Goal: Use online tool/utility: Utilize a website feature to perform a specific function

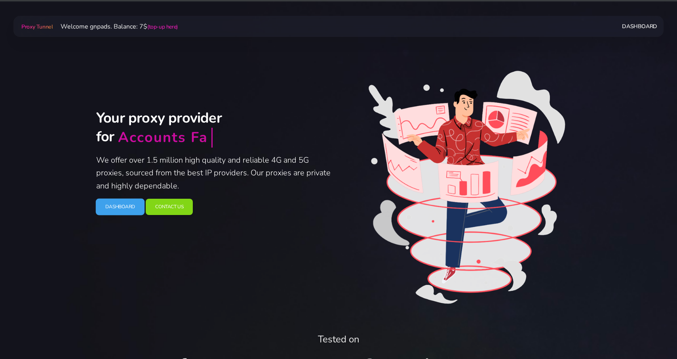
click at [126, 210] on link "Dashboard" at bounding box center [120, 206] width 49 height 17
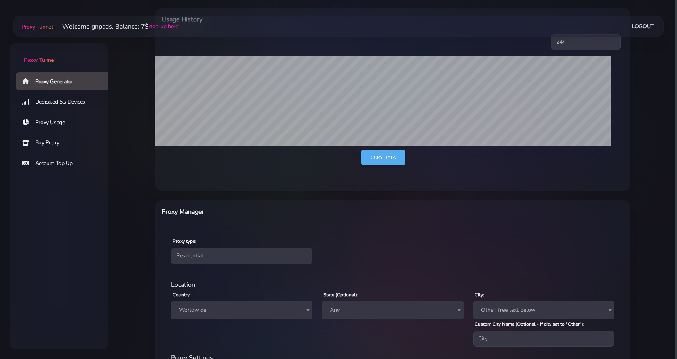
scroll to position [227, 0]
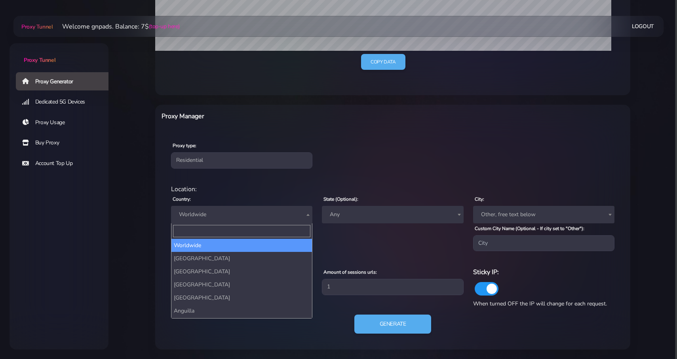
click at [261, 213] on span "Worldwide" at bounding box center [242, 214] width 132 height 11
type input "fr"
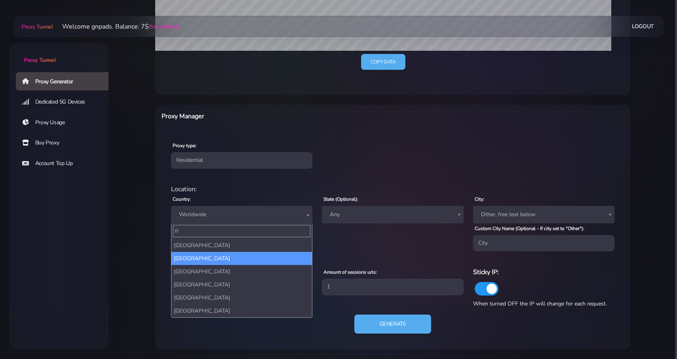
select select "FR"
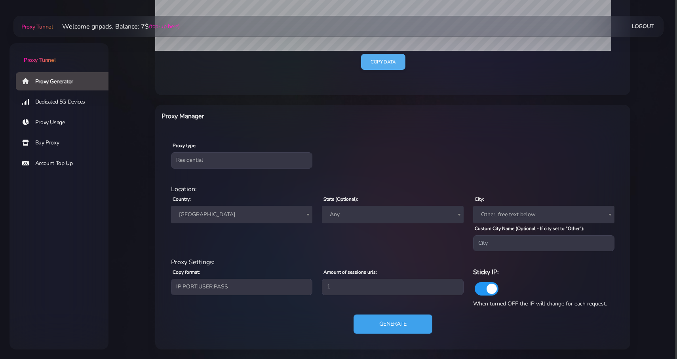
click at [380, 317] on button "Generate" at bounding box center [393, 323] width 79 height 19
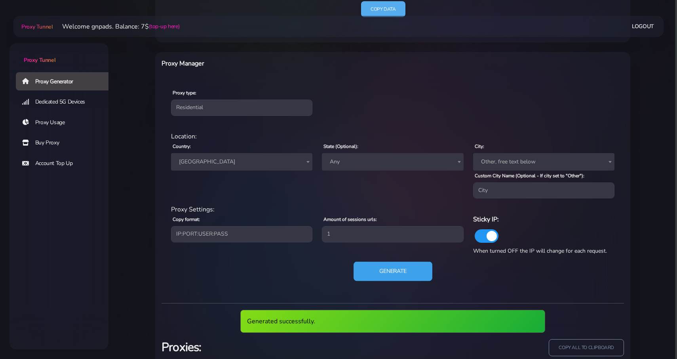
scroll to position [335, 0]
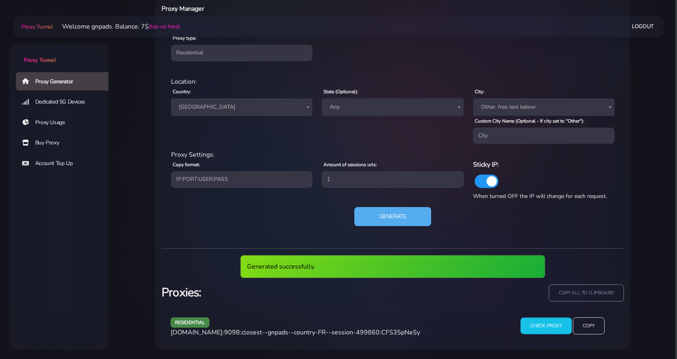
click at [533, 328] on input "Check Proxy" at bounding box center [546, 325] width 51 height 17
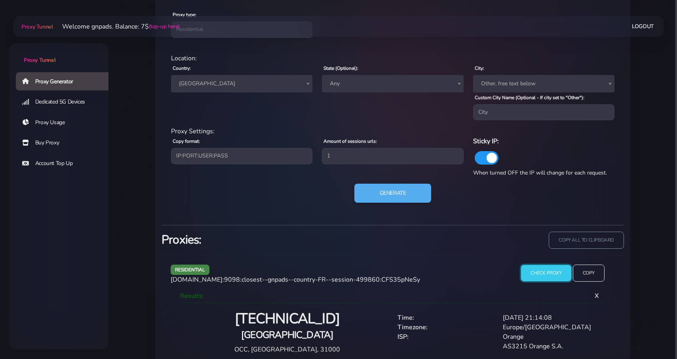
scroll to position [372, 0]
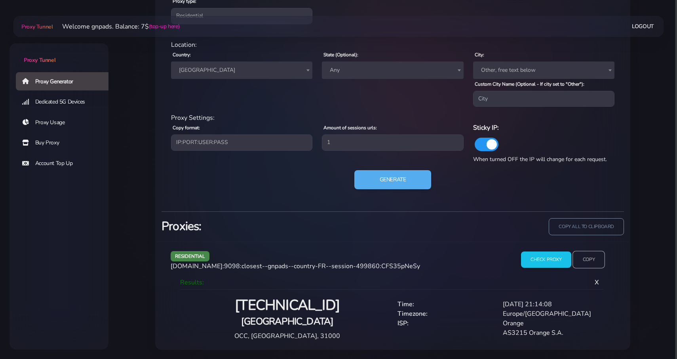
click at [589, 254] on input "Copy" at bounding box center [589, 259] width 32 height 17
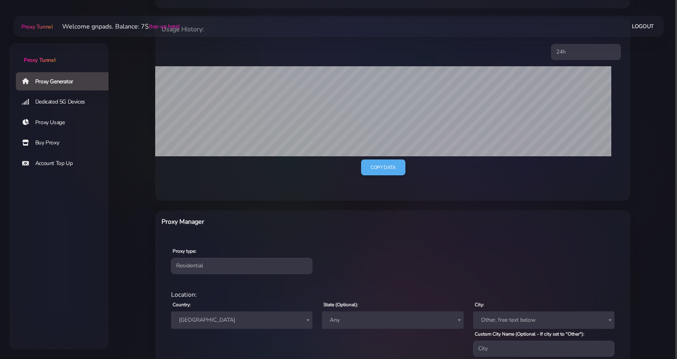
scroll to position [0, 0]
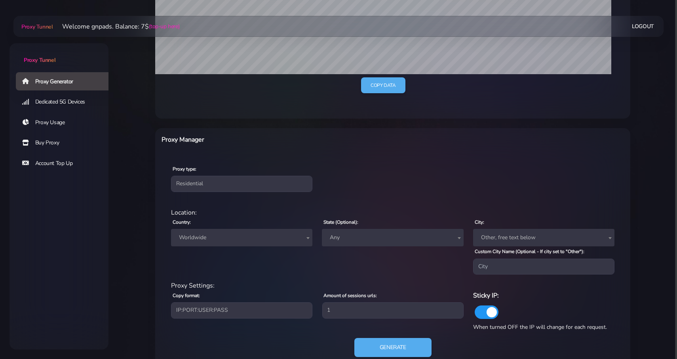
scroll to position [227, 0]
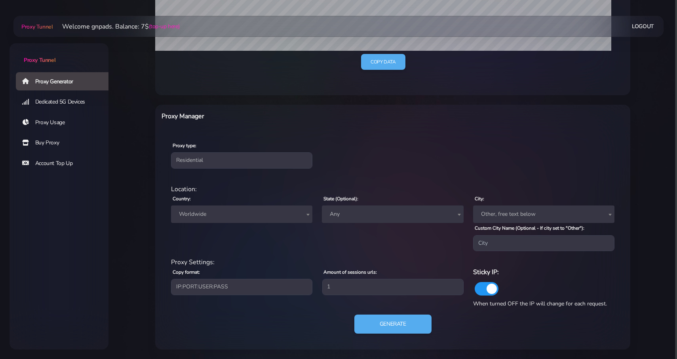
click at [202, 210] on span "Worldwide" at bounding box center [242, 214] width 132 height 11
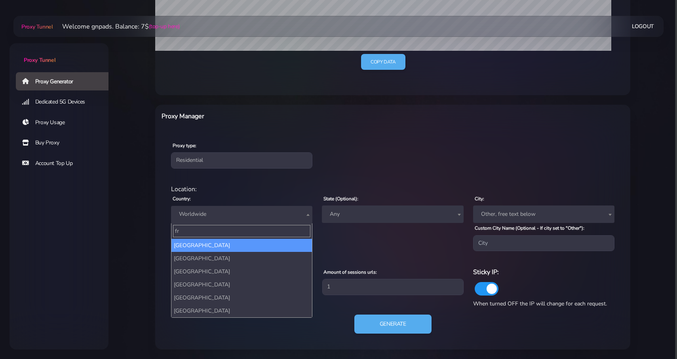
type input "fr"
select select "FR"
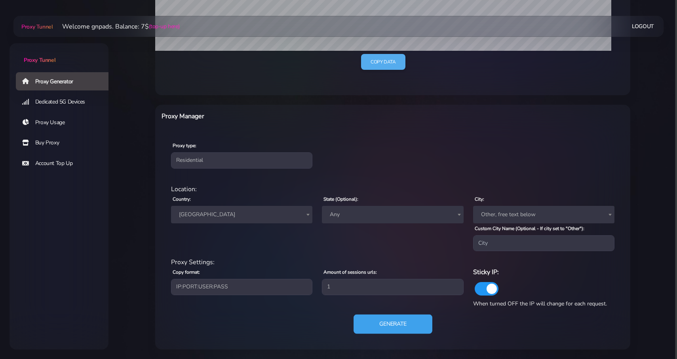
click at [369, 320] on button "Generate" at bounding box center [393, 323] width 79 height 19
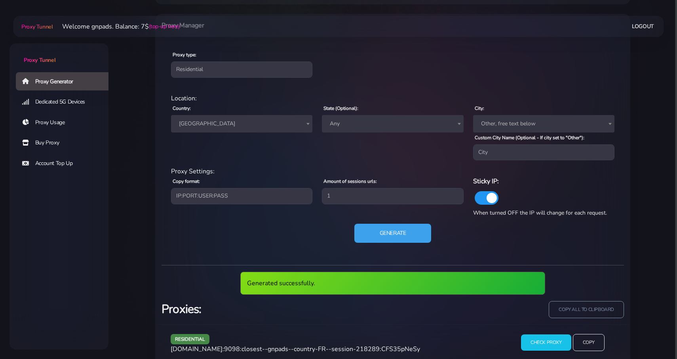
scroll to position [335, 0]
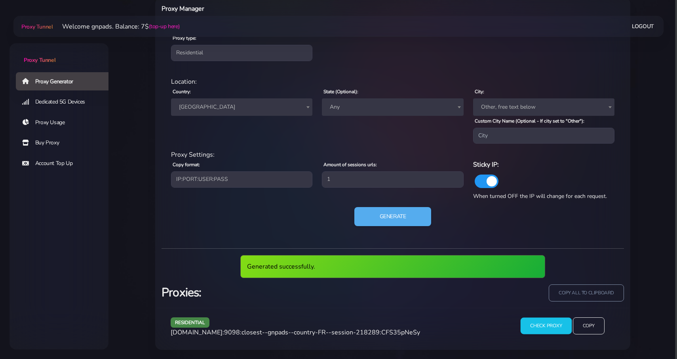
click at [530, 324] on input "Check Proxy" at bounding box center [546, 325] width 51 height 17
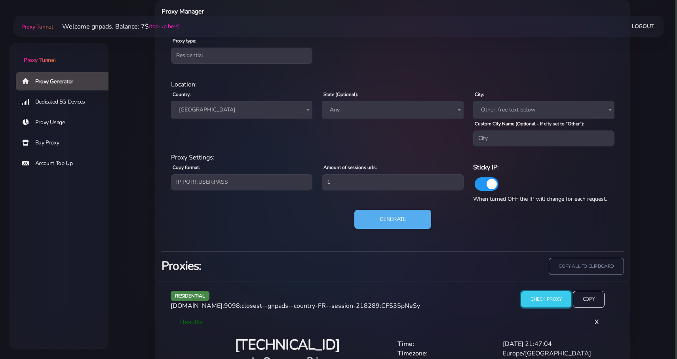
scroll to position [372, 0]
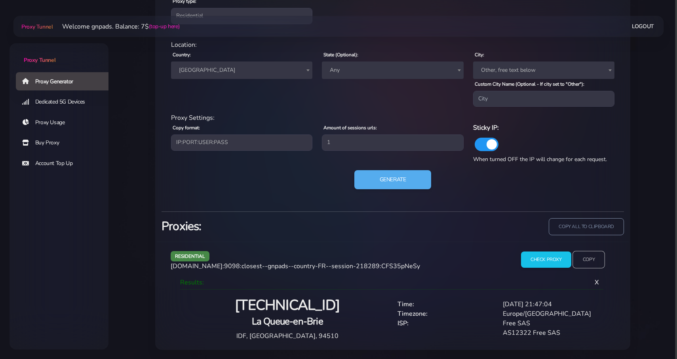
click at [589, 256] on input "Copy" at bounding box center [589, 259] width 32 height 17
click at [416, 14] on div "Proxy type: Residential Static Mobile" at bounding box center [393, 10] width 472 height 47
